Goal: Task Accomplishment & Management: Manage account settings

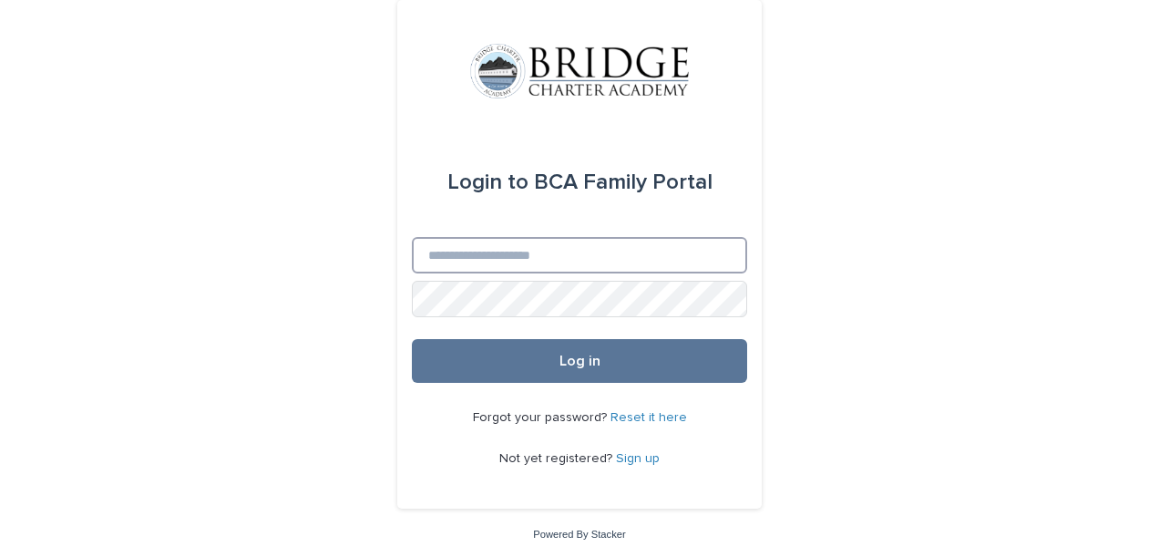
click at [441, 246] on input "Email" at bounding box center [579, 255] width 335 height 36
type input "**********"
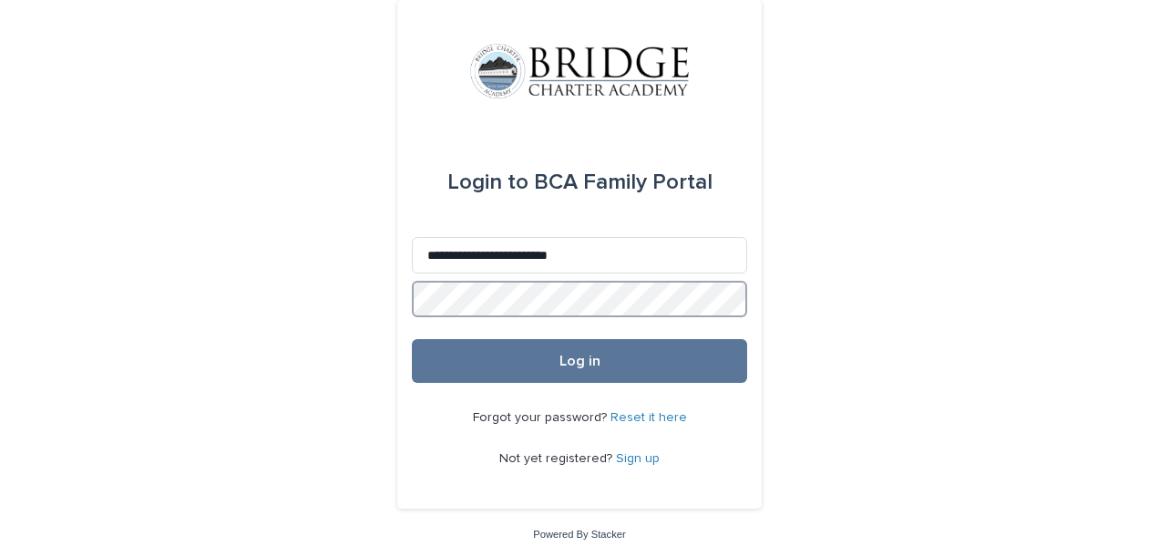
click at [412, 339] on button "Log in" at bounding box center [579, 361] width 335 height 44
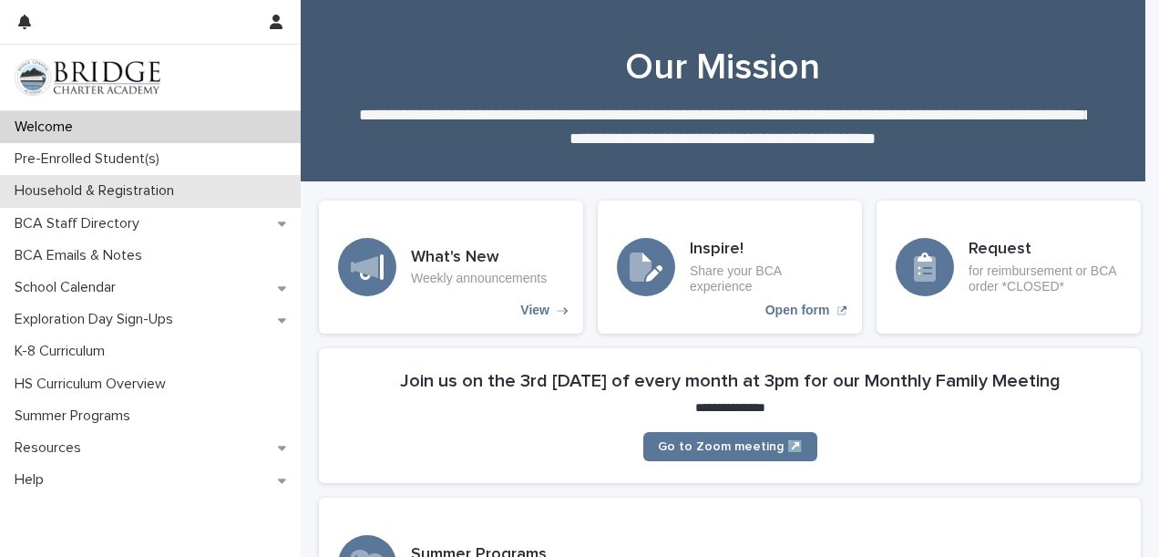
click at [130, 197] on p "Household & Registration" at bounding box center [97, 190] width 181 height 17
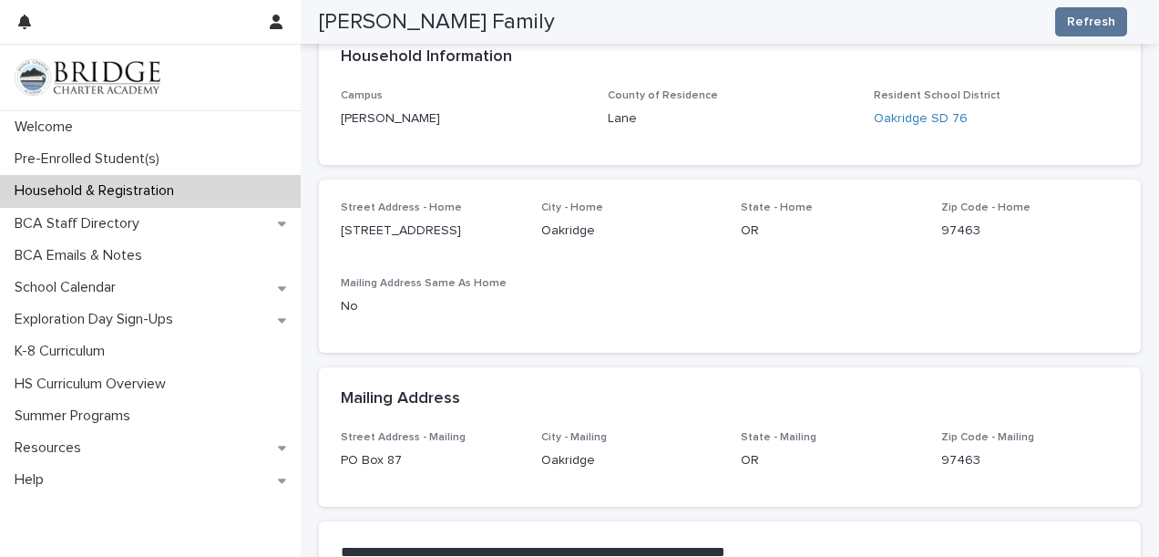
scroll to position [328, 0]
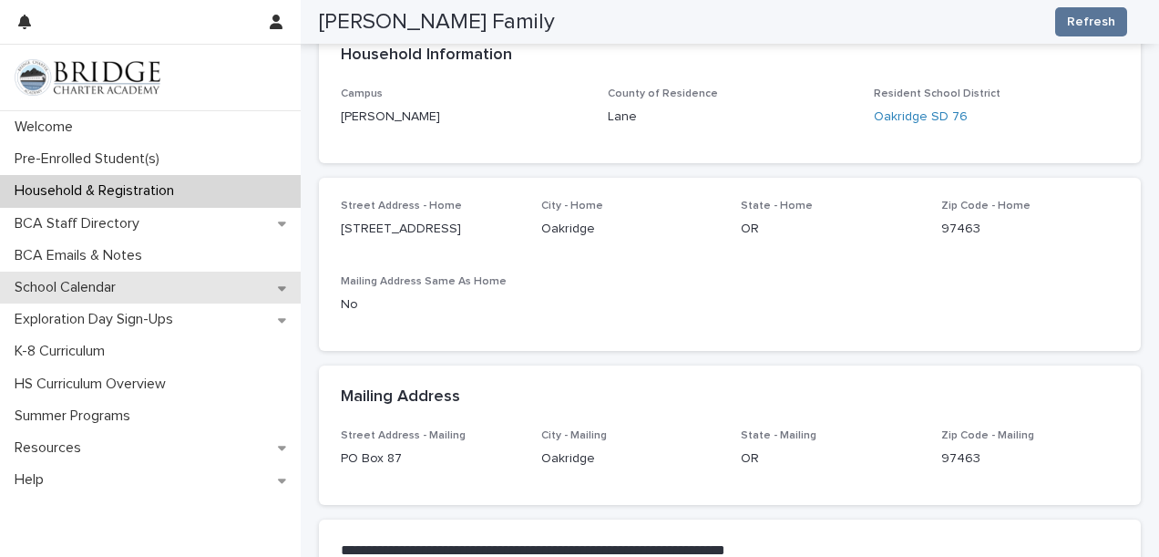
click at [278, 292] on icon at bounding box center [282, 288] width 8 height 13
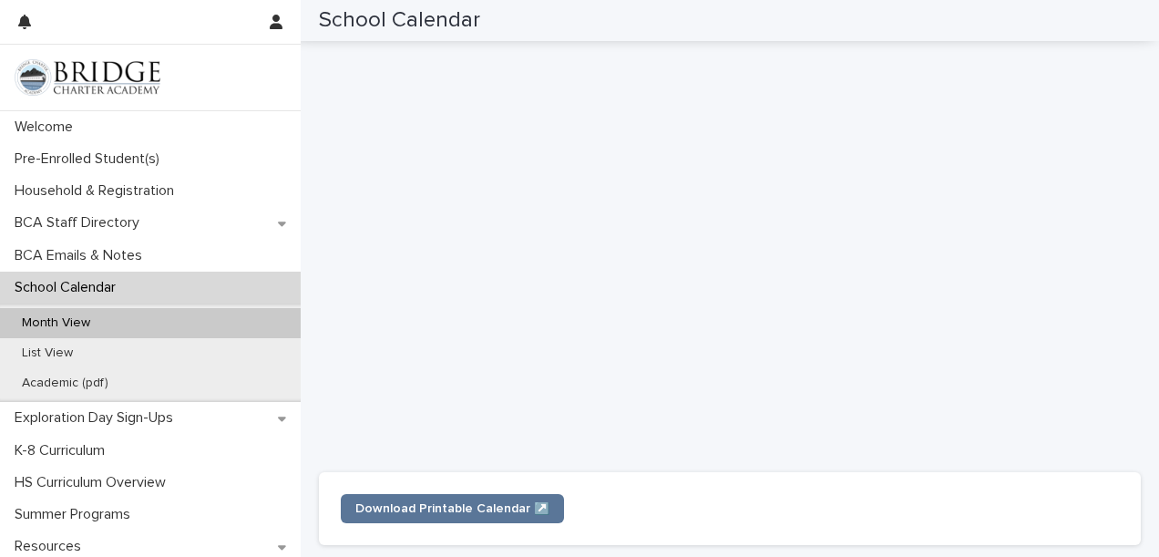
scroll to position [490, 0]
